Goal: Task Accomplishment & Management: Complete application form

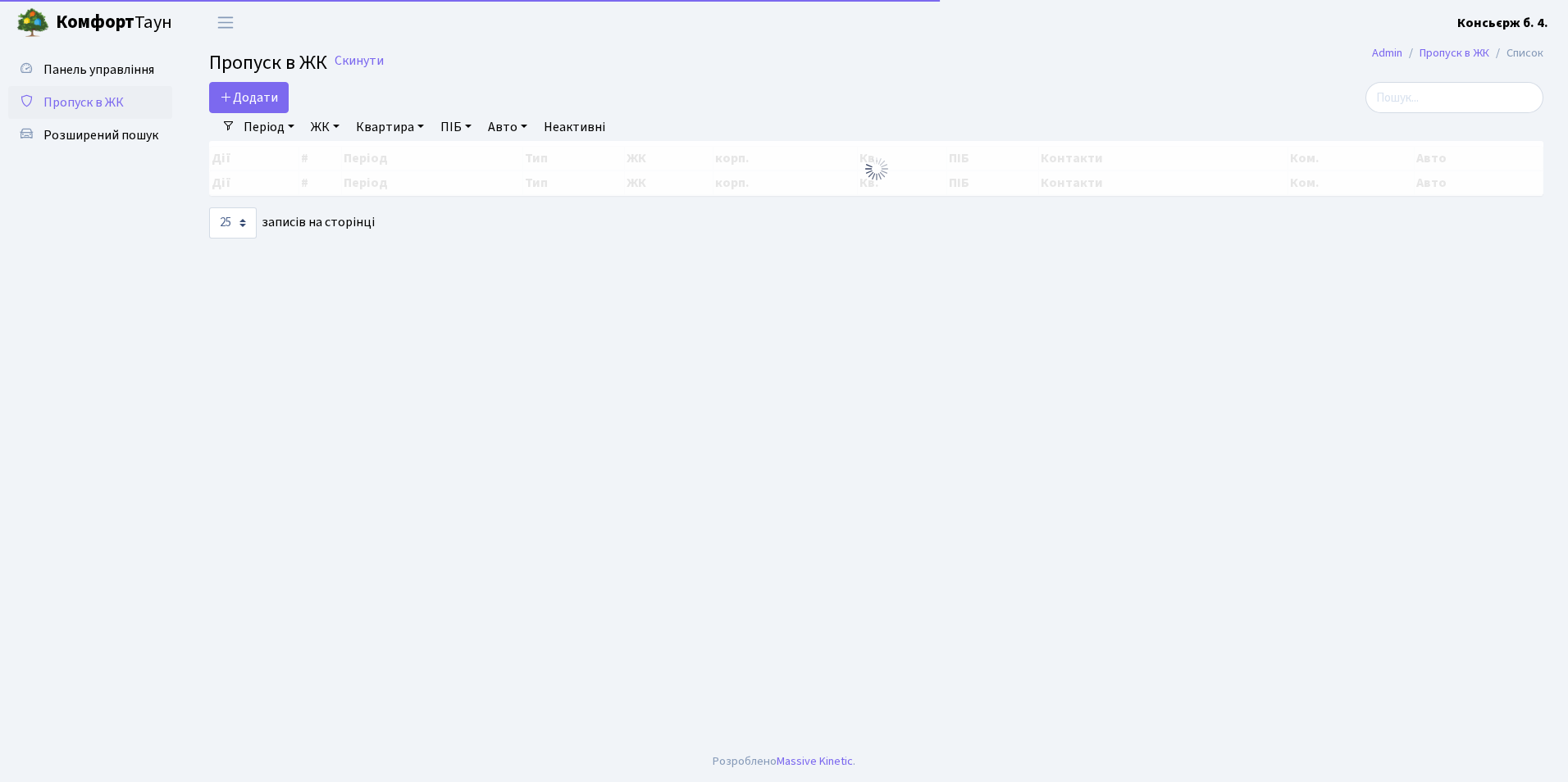
select select "25"
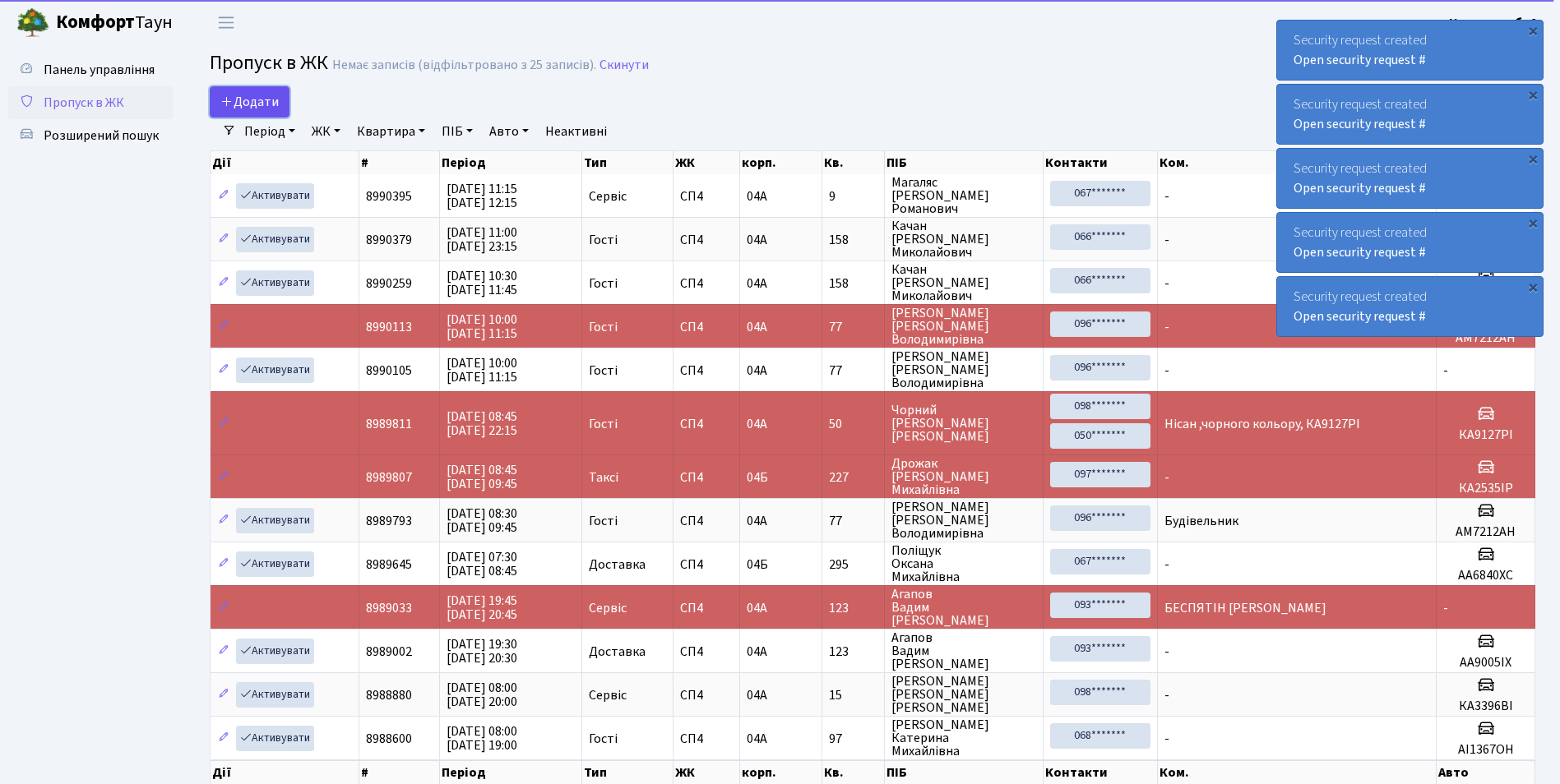
click at [263, 100] on span "Додати" at bounding box center [249, 101] width 58 height 18
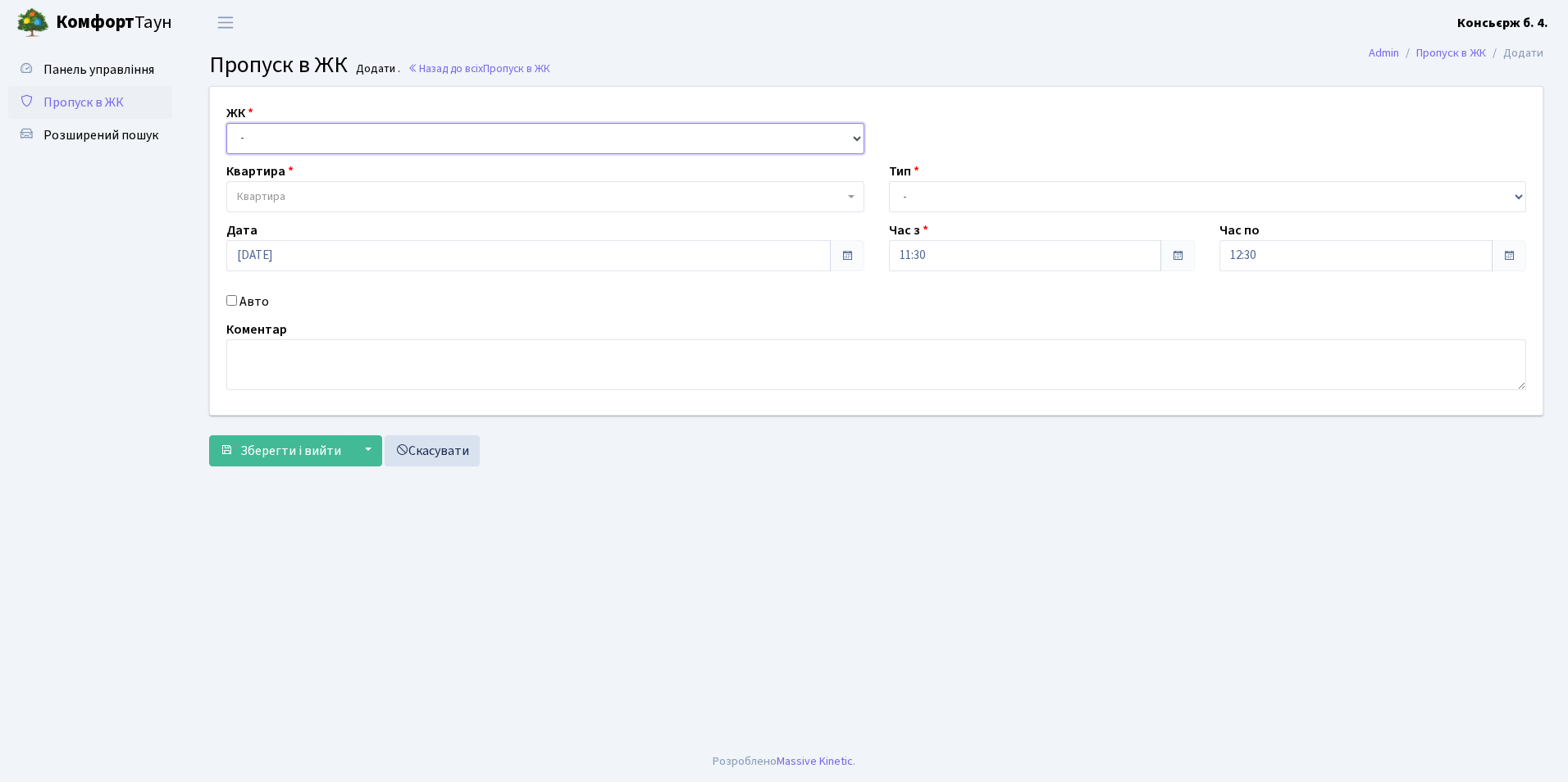
click at [304, 129] on select "- СП4, Столичне шосе, 5" at bounding box center [545, 139] width 638 height 31
click at [327, 207] on span "Квартира" at bounding box center [545, 197] width 638 height 31
click at [316, 135] on select "- СП4, Столичне шосе, 5" at bounding box center [545, 139] width 638 height 31
select select "325"
click at [226, 123] on select "- СП4, Столичне шосе, 5" at bounding box center [545, 139] width 638 height 31
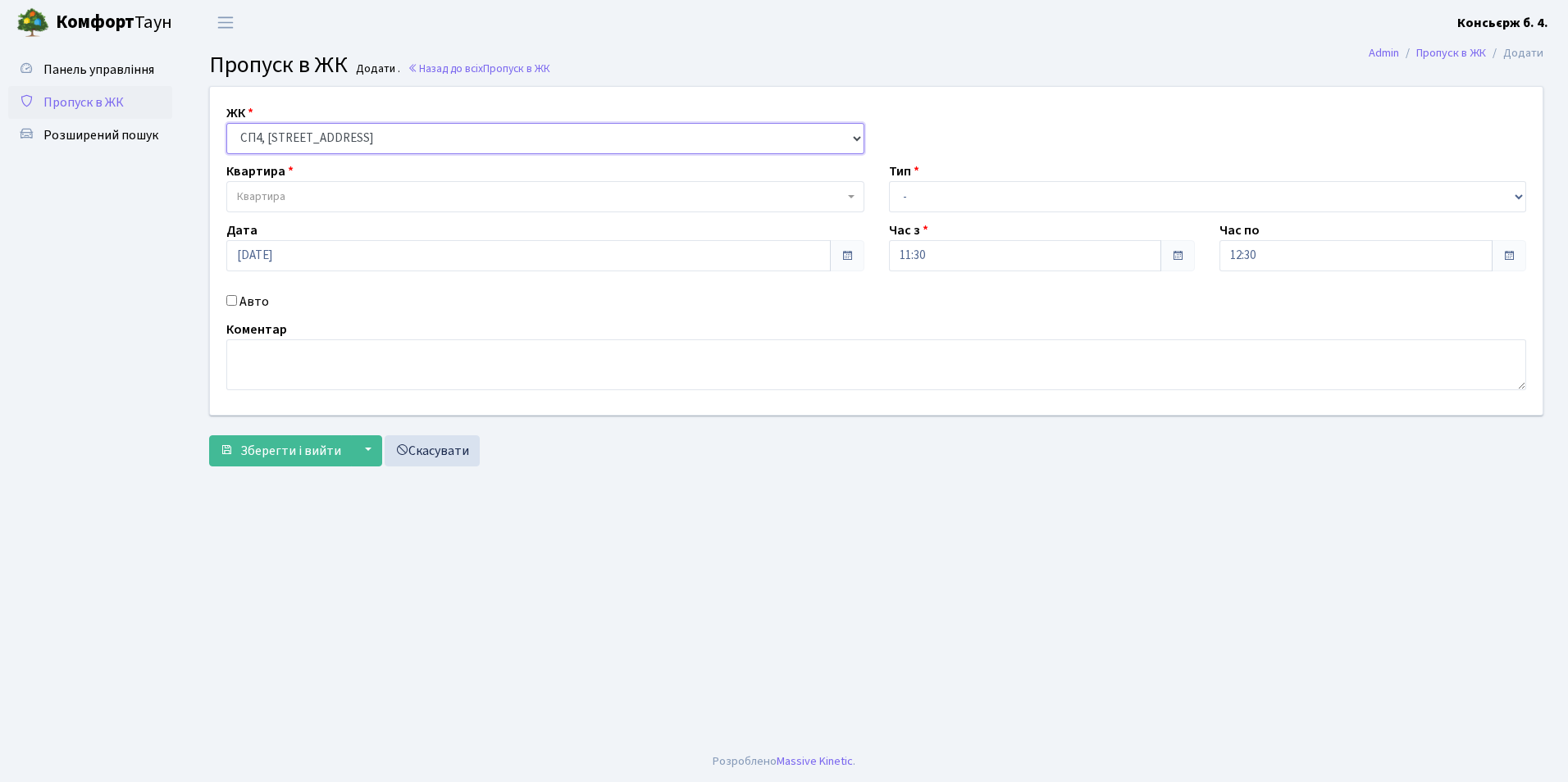
select select
click at [314, 196] on span "Квартира" at bounding box center [540, 197] width 607 height 16
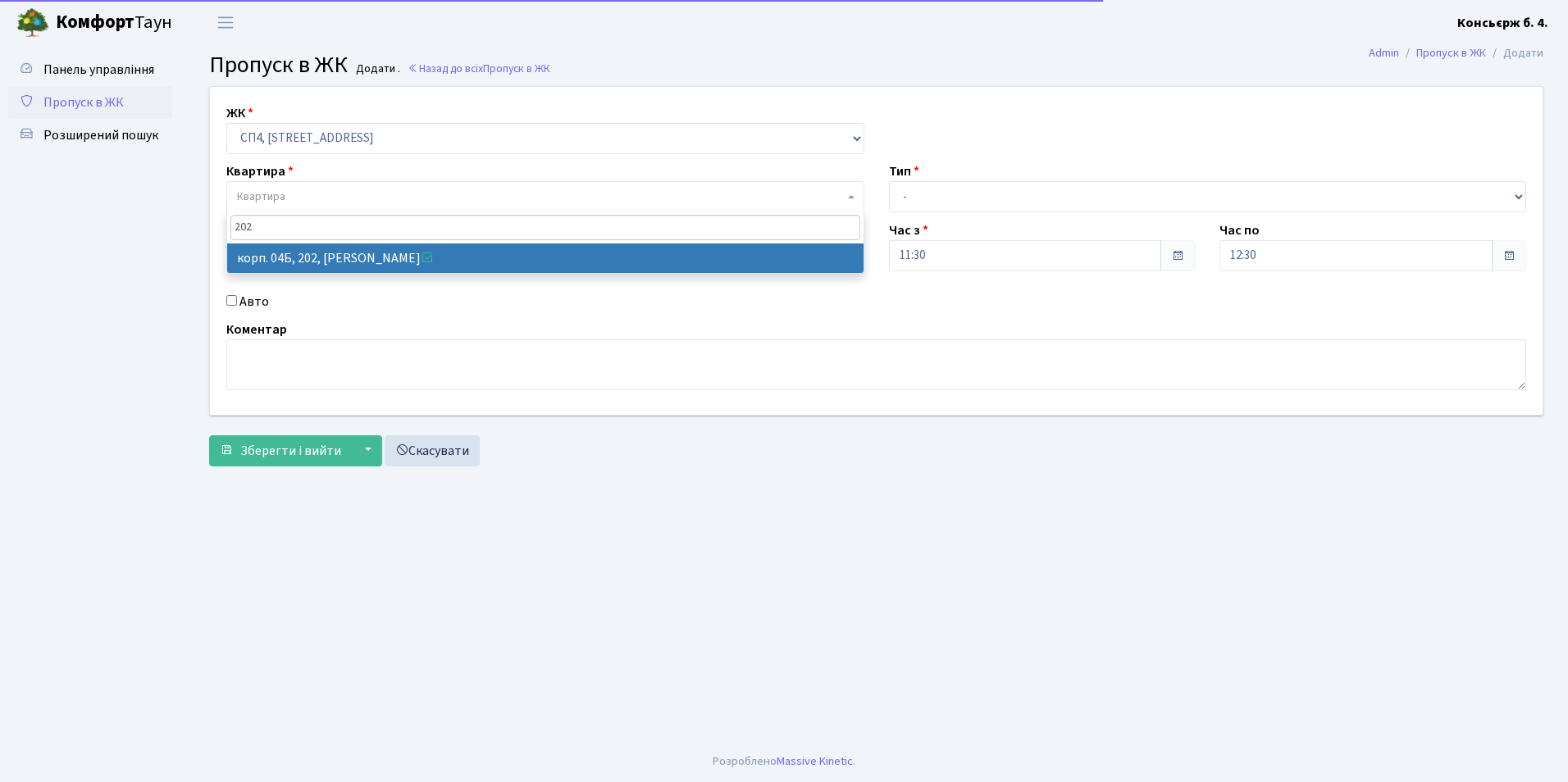
type input "202"
select select "21230"
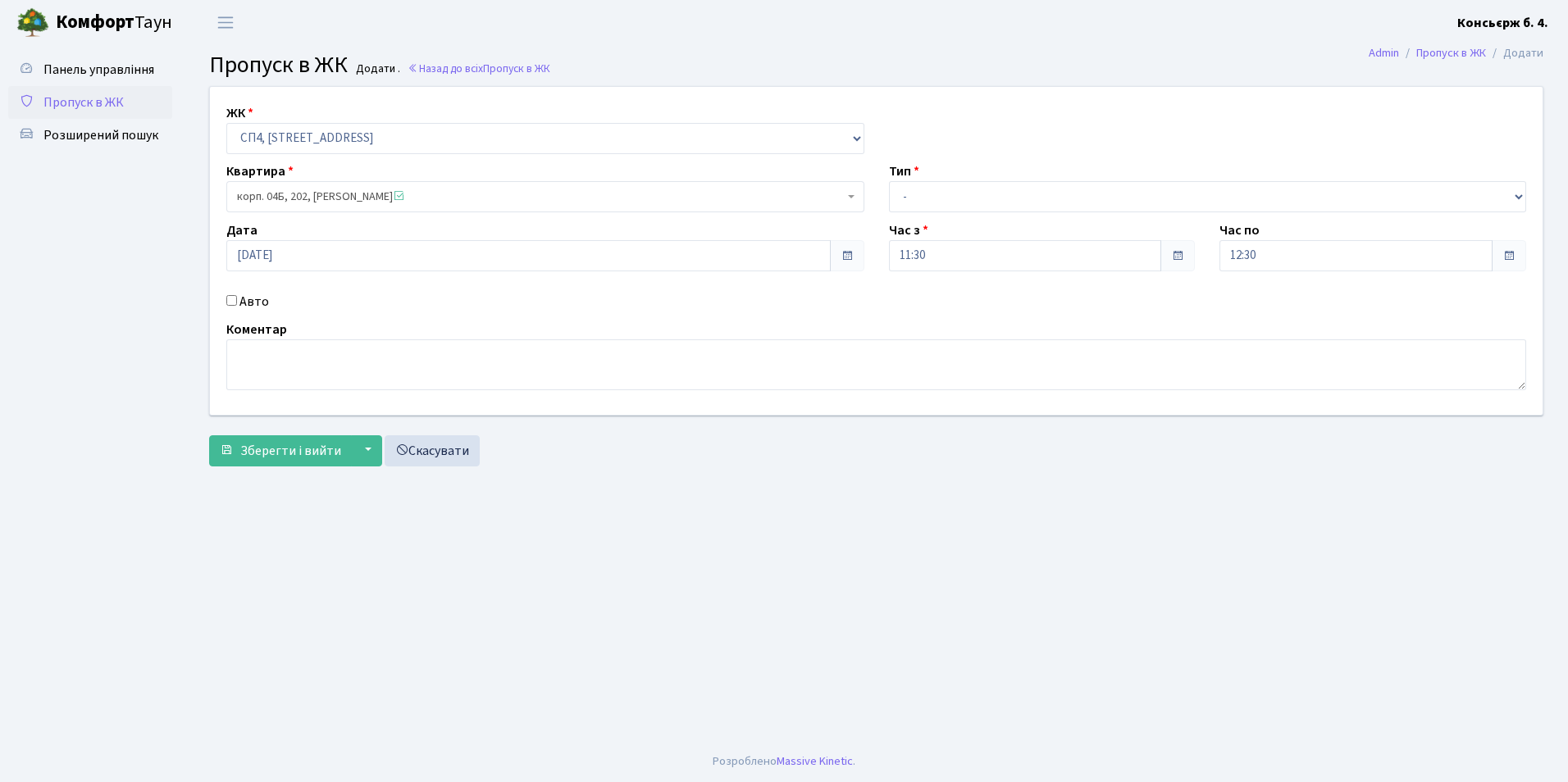
click at [232, 298] on input "Авто" at bounding box center [231, 300] width 10 height 10
checkbox input "true"
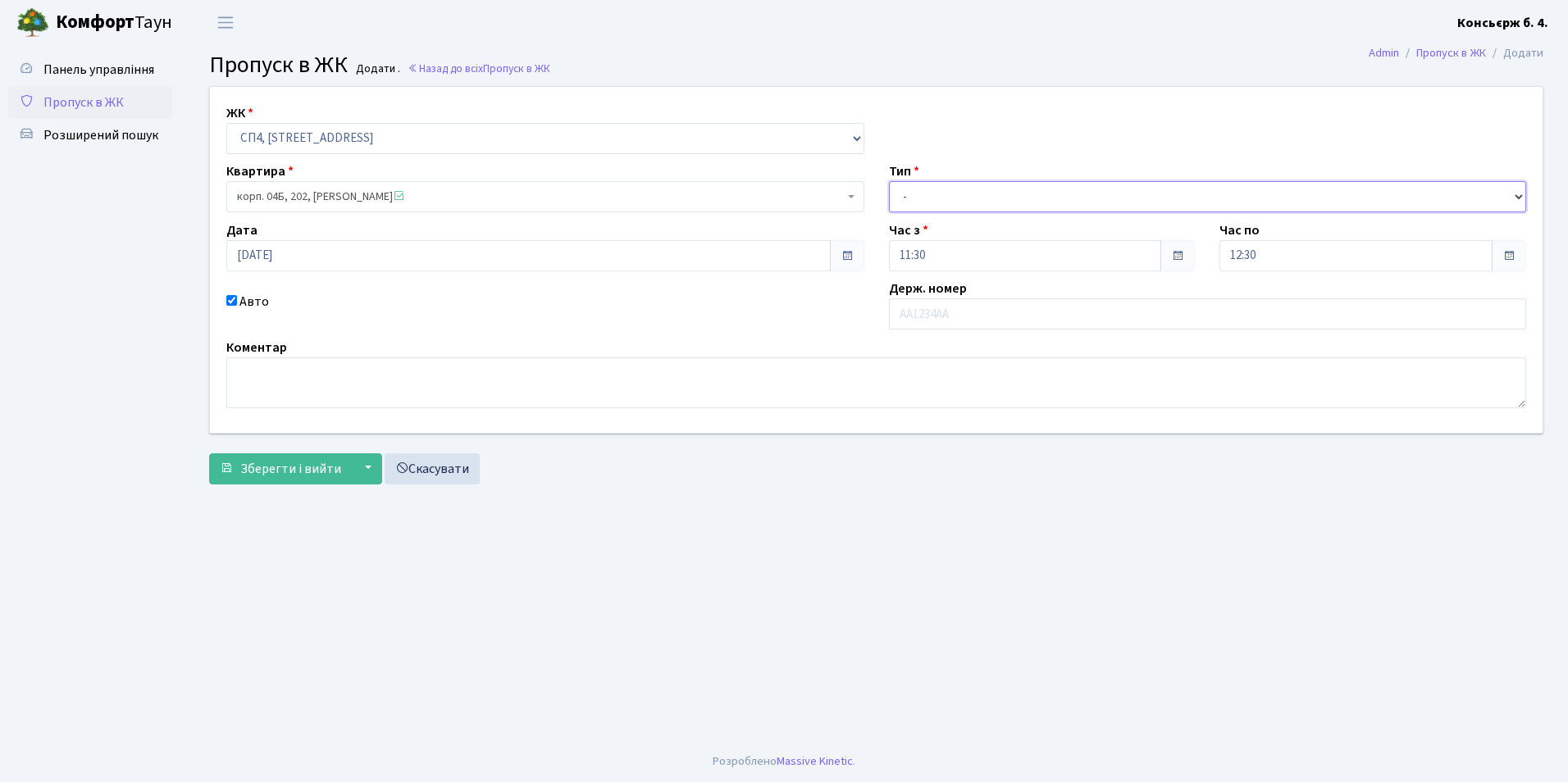
click at [929, 199] on select "- Доставка Таксі Гості Сервіс" at bounding box center [1207, 197] width 638 height 31
select select "1"
click at [889, 181] on select "- Доставка Таксі Гості Сервіс" at bounding box center [1207, 197] width 638 height 31
click at [940, 326] on input "text" at bounding box center [1207, 314] width 638 height 31
type input "К"
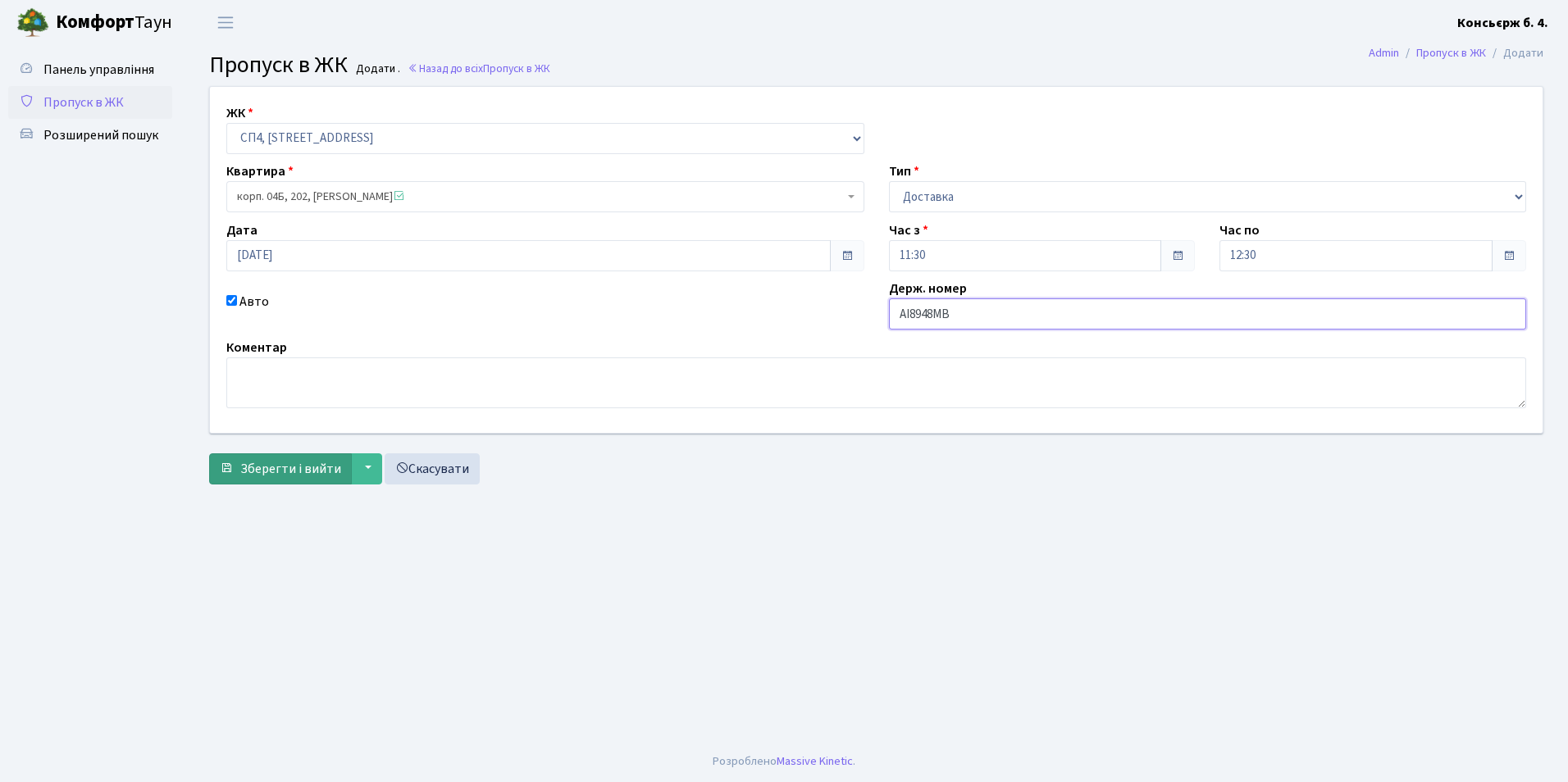
type input "АІ8948МВ"
click at [306, 483] on button "Зберегти і вийти" at bounding box center [280, 469] width 142 height 31
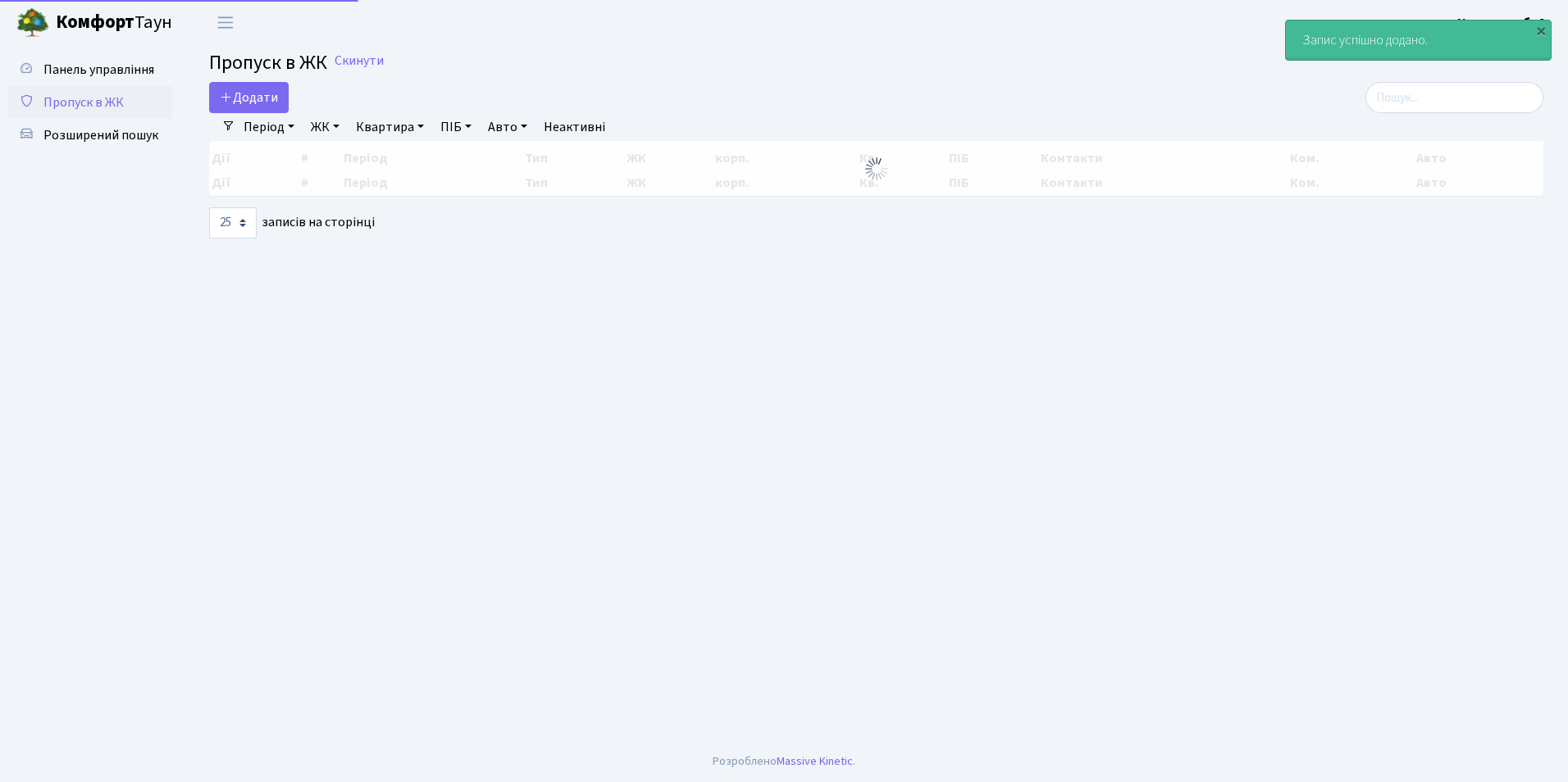
select select "25"
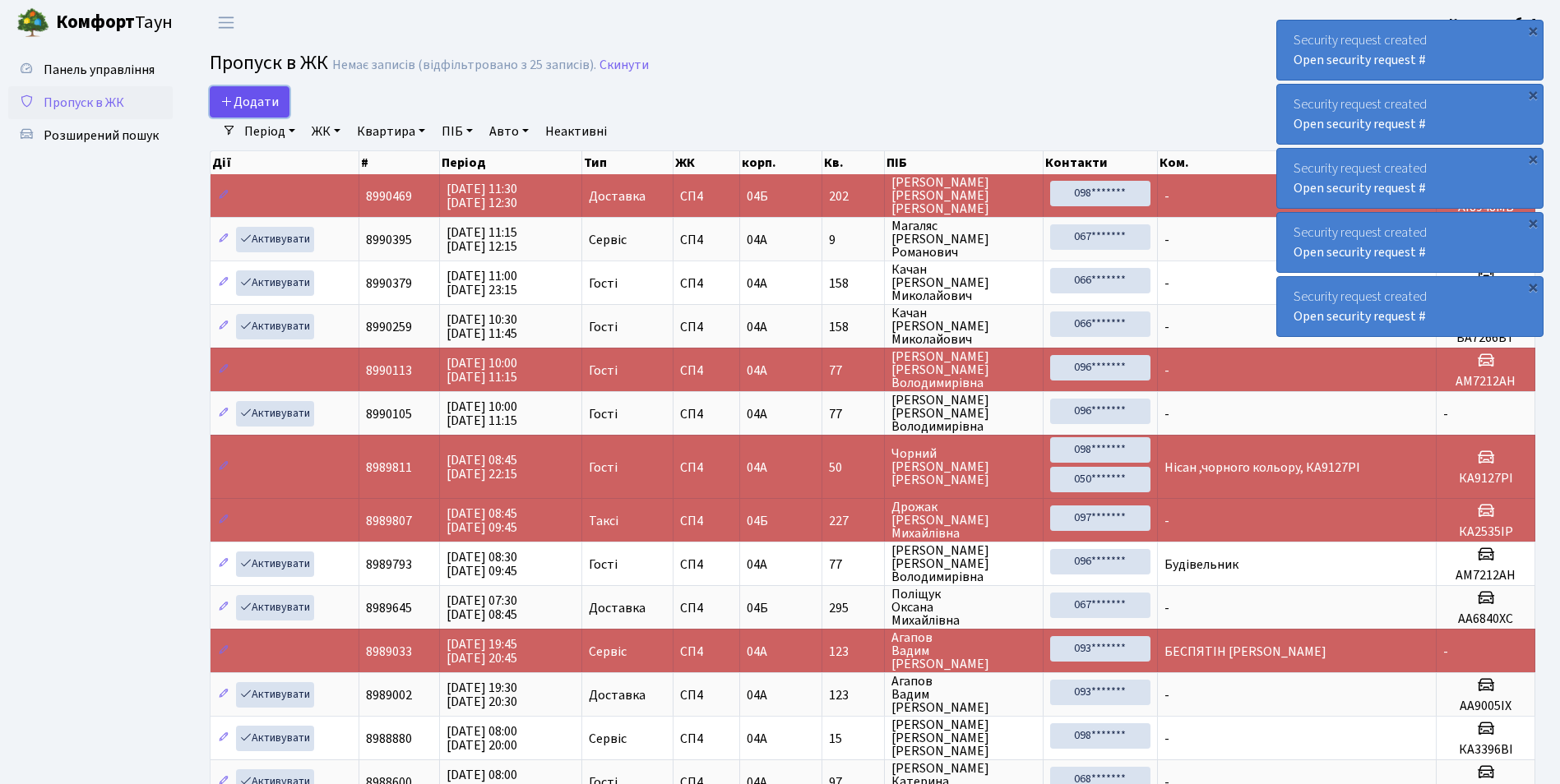
click at [234, 95] on span "Додати" at bounding box center [249, 101] width 58 height 18
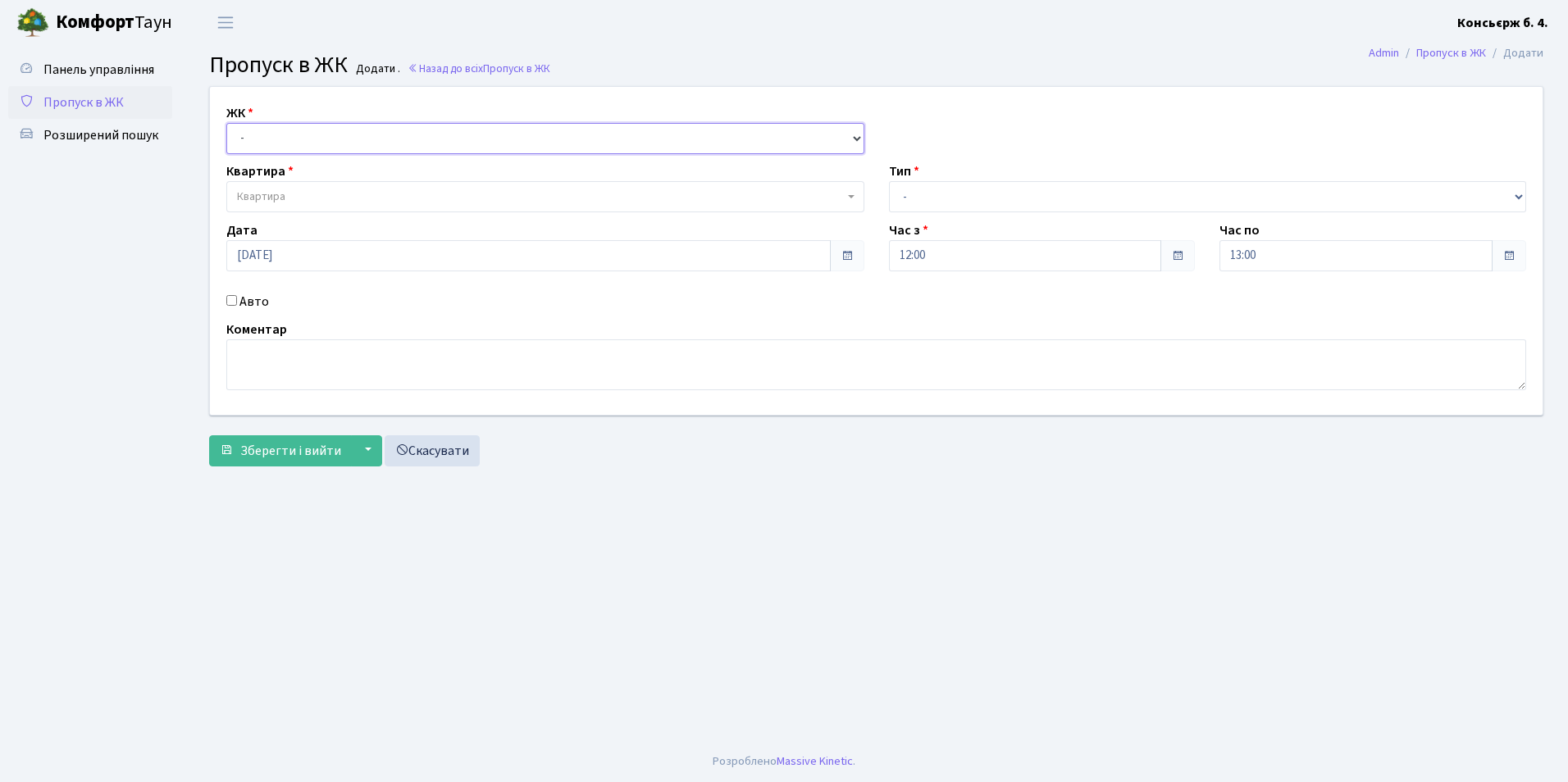
click at [303, 136] on select "- СП4, Столичне шосе, 5" at bounding box center [545, 139] width 638 height 31
select select "325"
click at [226, 123] on select "- СП4, Столичне шосе, 5" at bounding box center [545, 139] width 638 height 31
select select
click at [305, 194] on span "Квартира" at bounding box center [540, 197] width 607 height 16
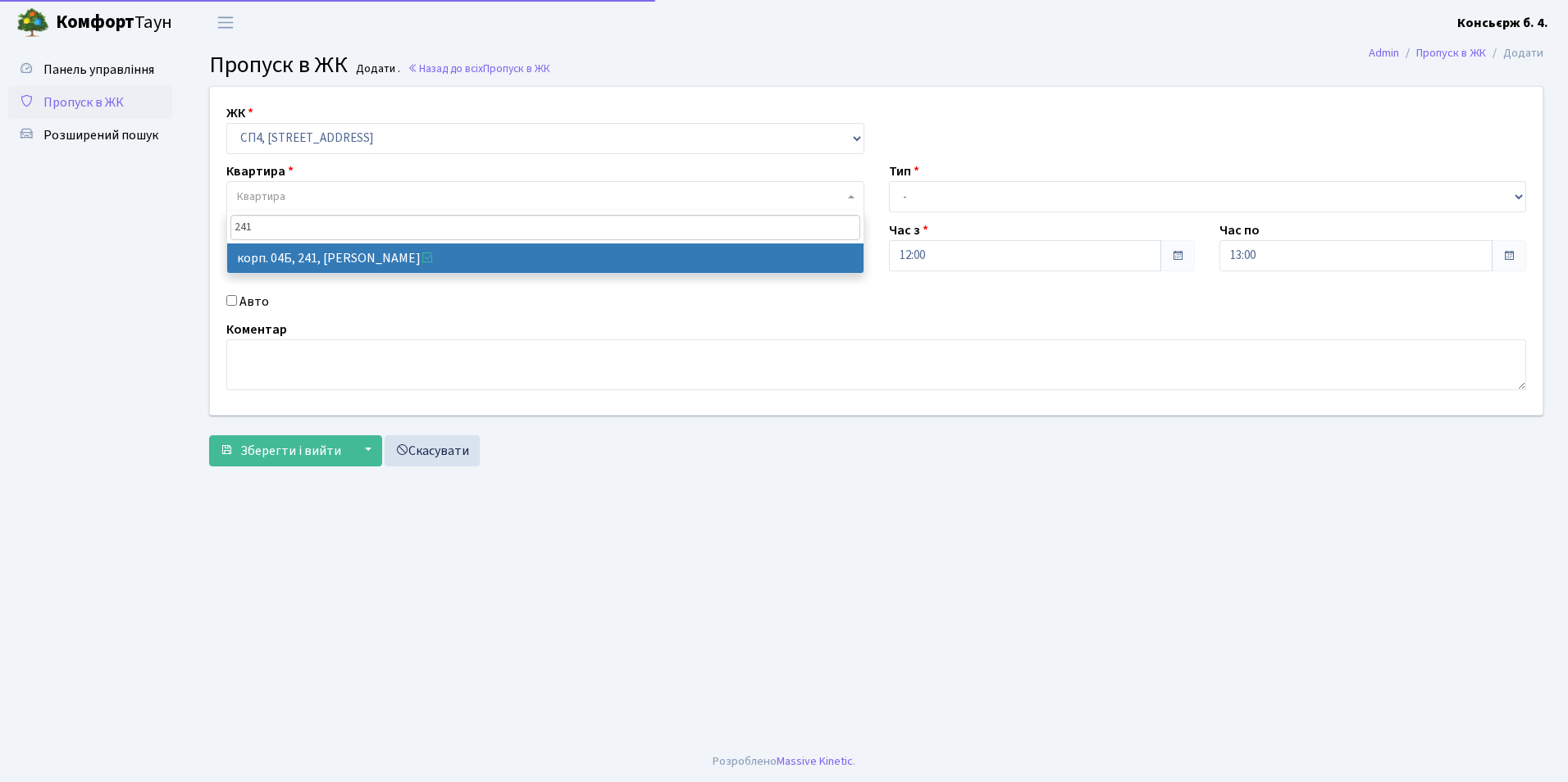
type input "241"
select select "21269"
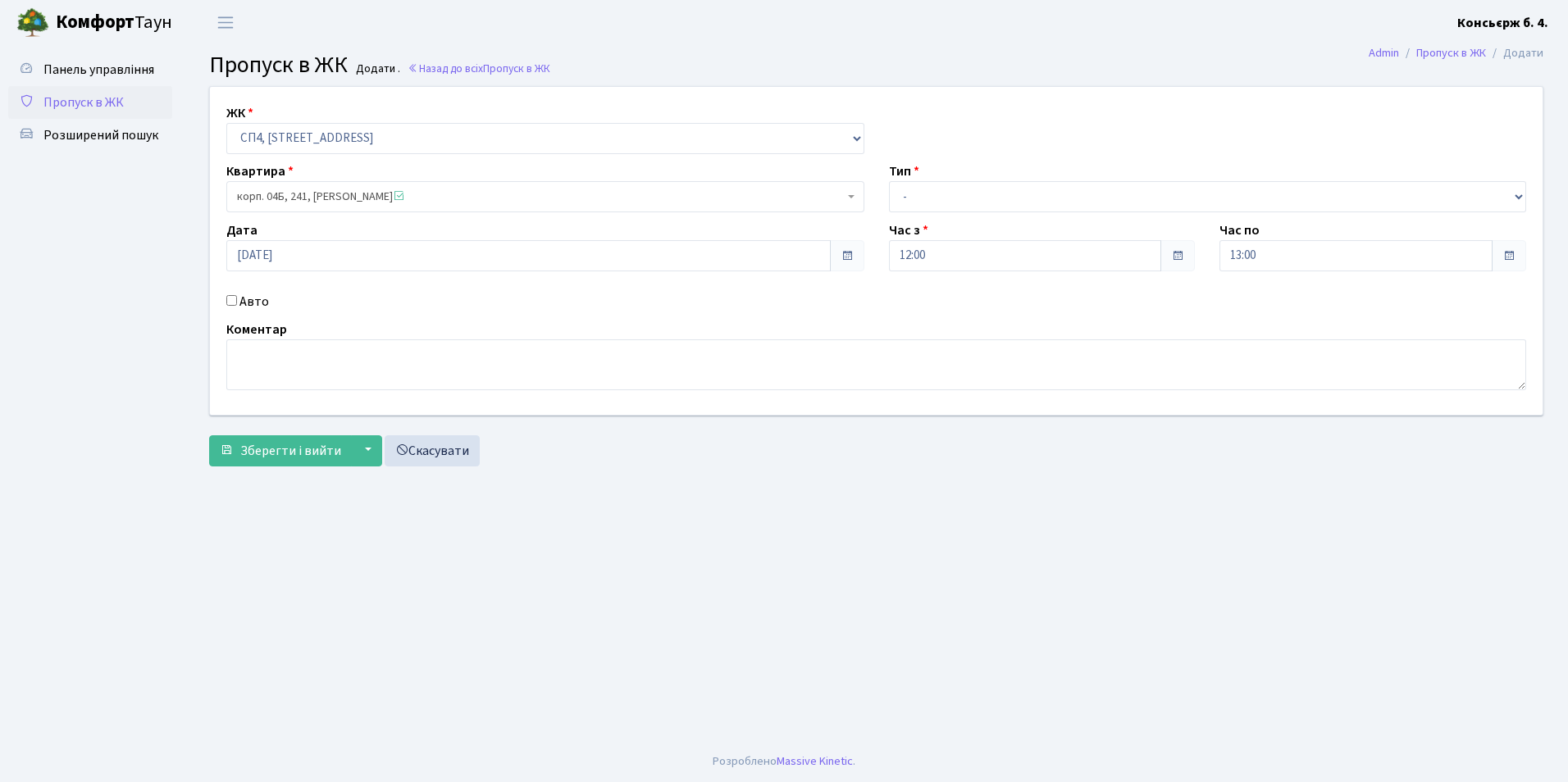
click at [230, 303] on input "Авто" at bounding box center [231, 300] width 10 height 10
checkbox input "true"
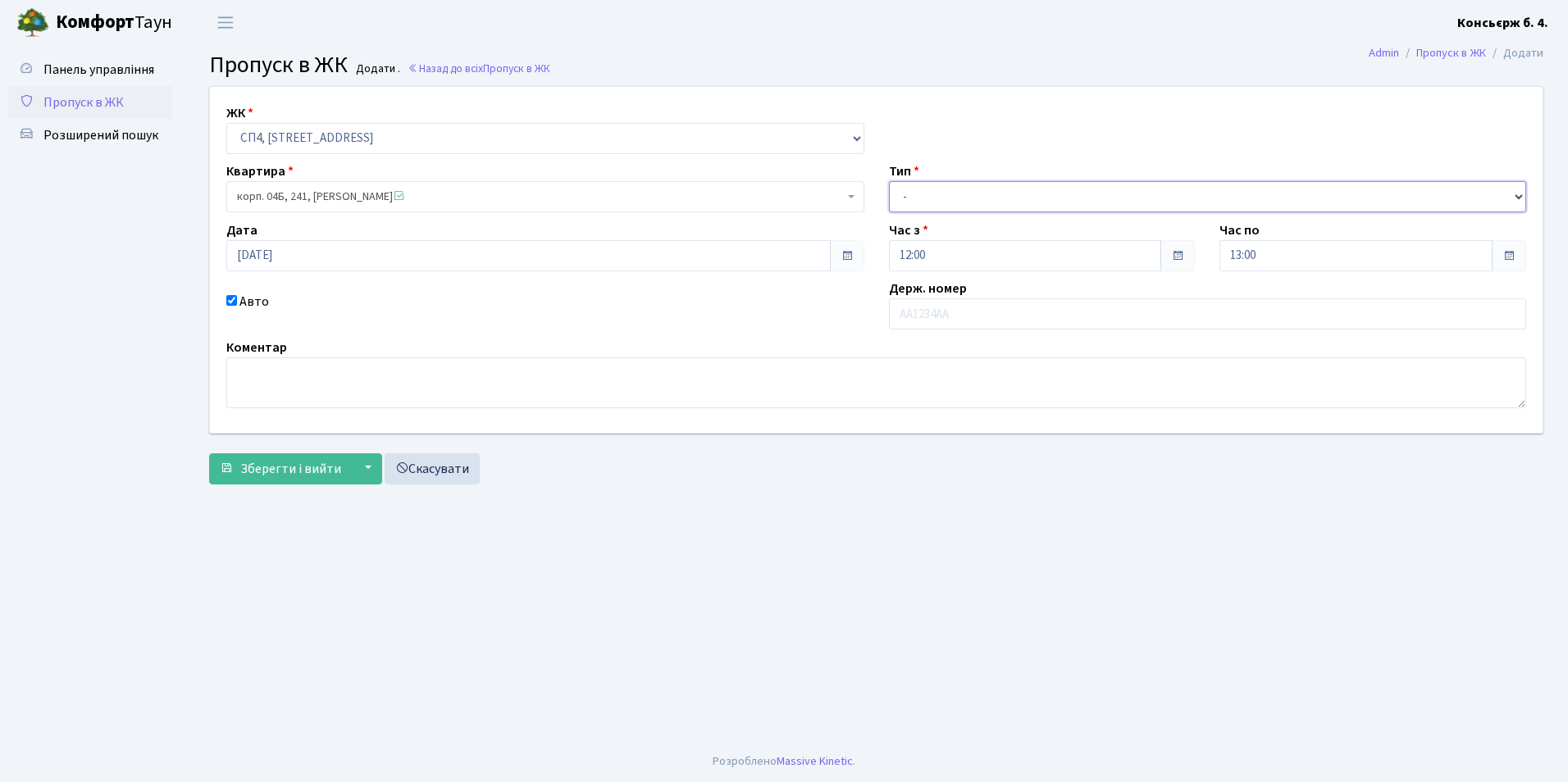
click at [986, 199] on select "- Доставка Таксі Гості Сервіс" at bounding box center [1207, 197] width 638 height 31
select select "1"
click at [889, 181] on select "- Доставка Таксі Гості Сервіс" at bounding box center [1207, 197] width 638 height 31
click at [963, 312] on input "text" at bounding box center [1207, 314] width 638 height 31
type input "АА5240ТІ"
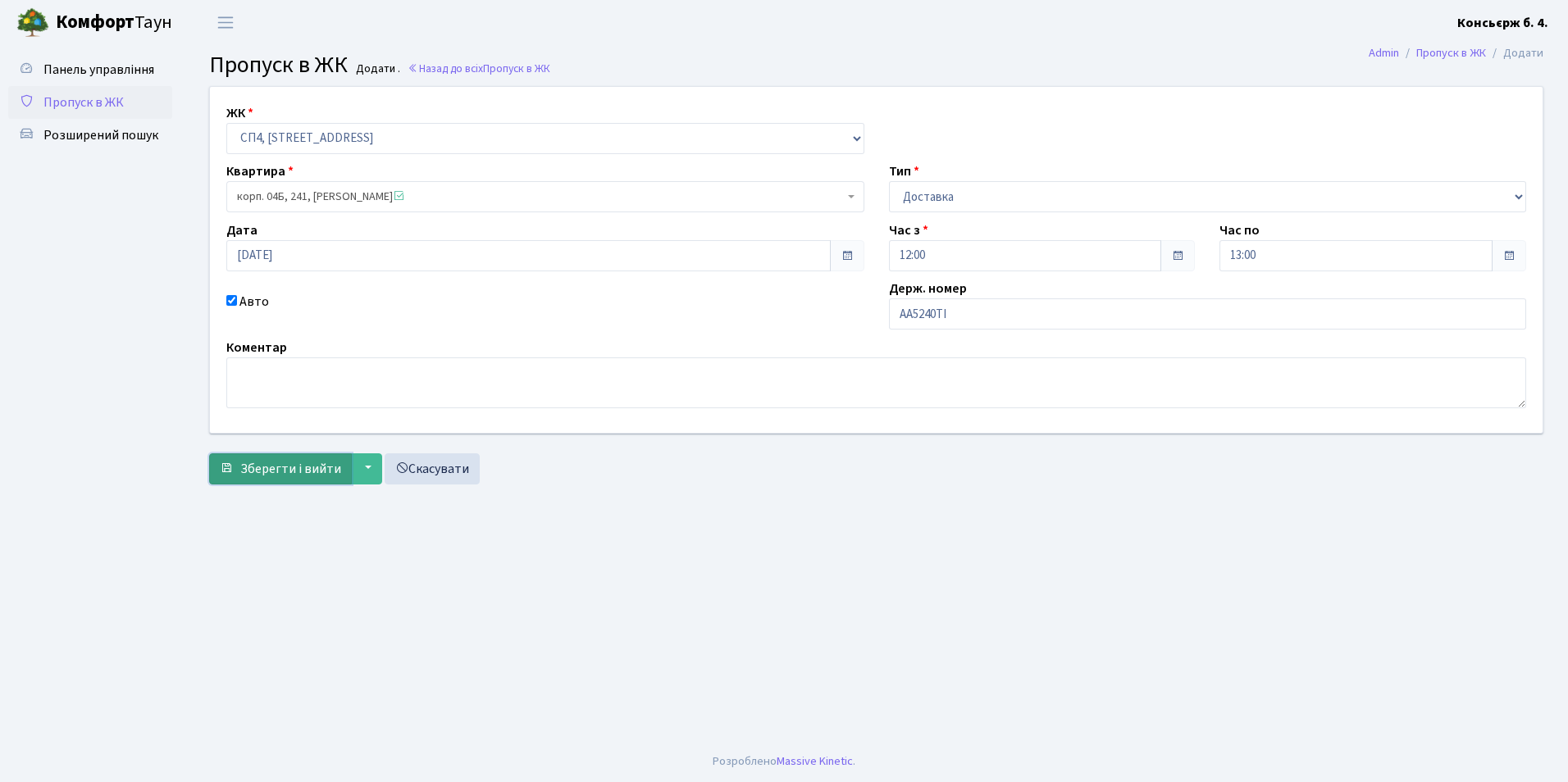
click at [257, 468] on span "Зберегти і вийти" at bounding box center [290, 469] width 101 height 18
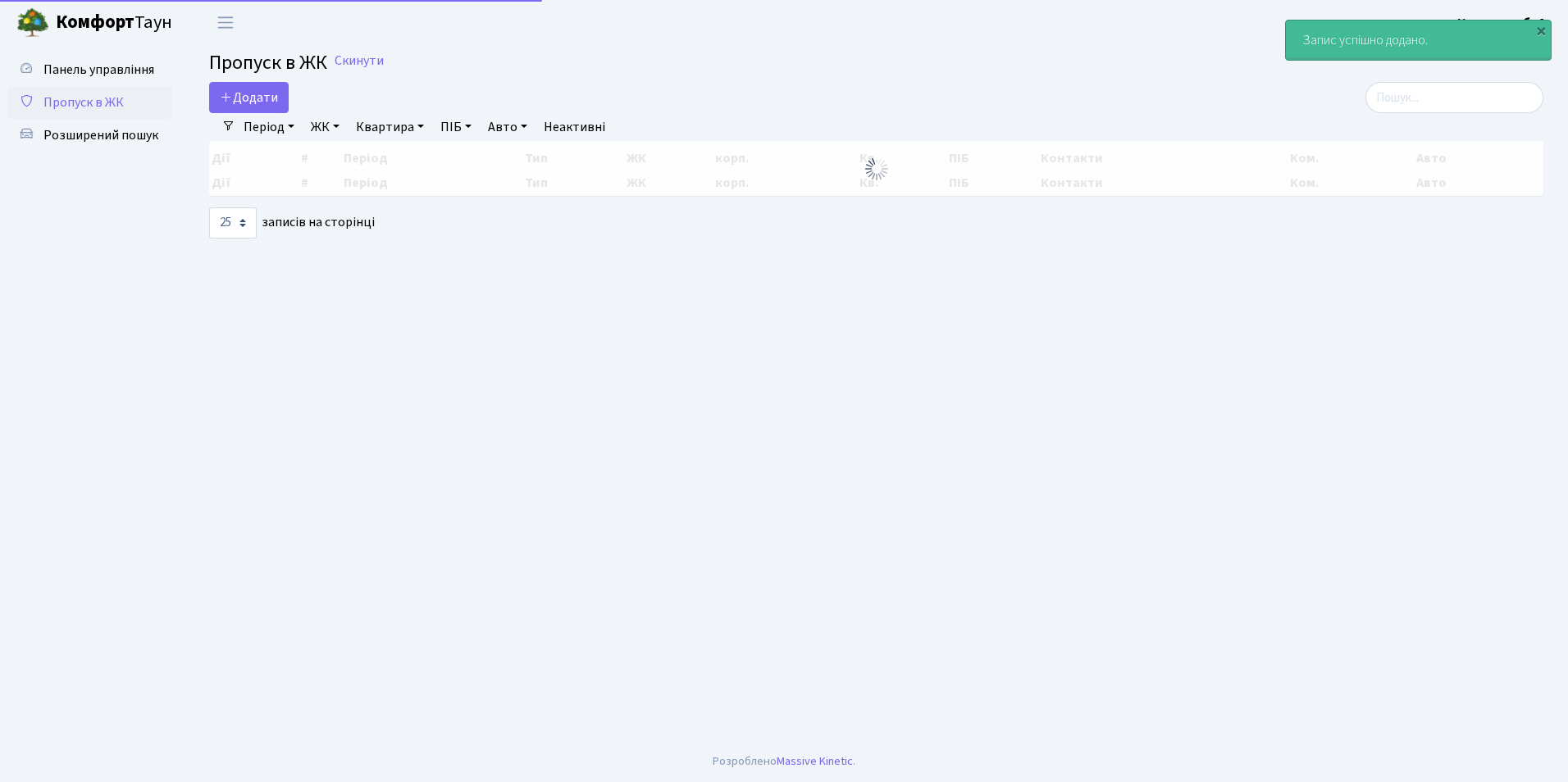
select select "25"
